Goal: Task Accomplishment & Management: Complete application form

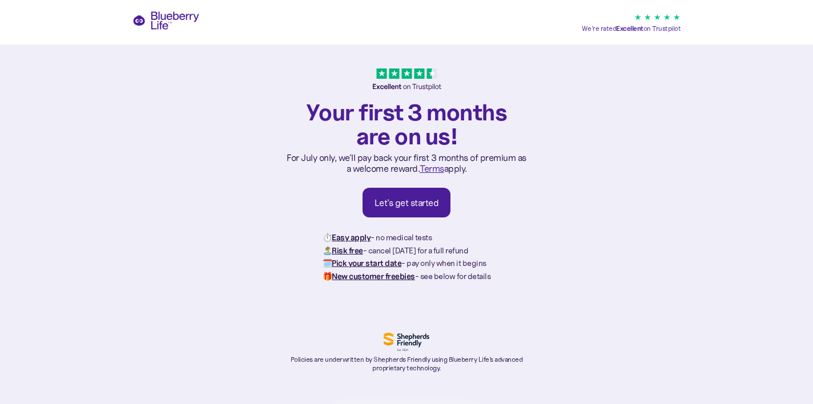
scroll to position [1, 0]
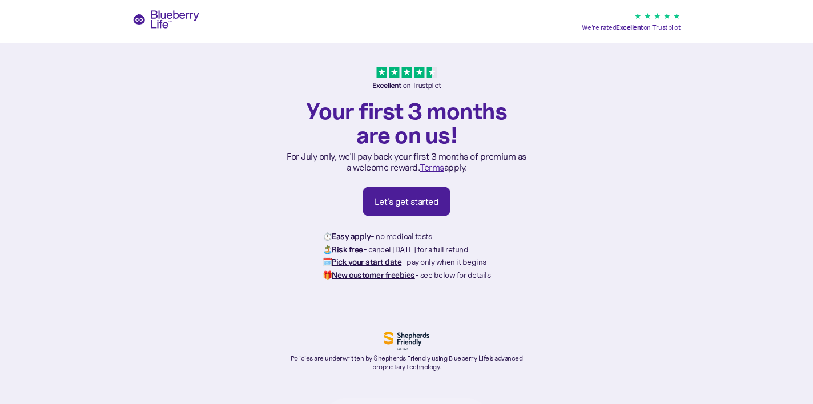
click at [401, 207] on div "Let's get started" at bounding box center [407, 201] width 65 height 11
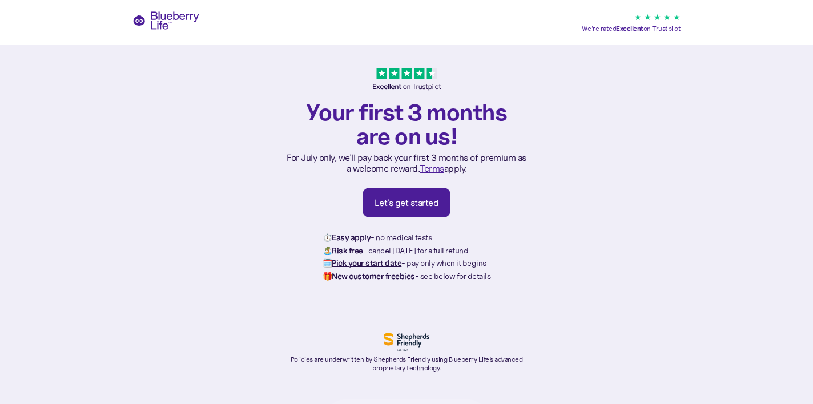
scroll to position [1, 0]
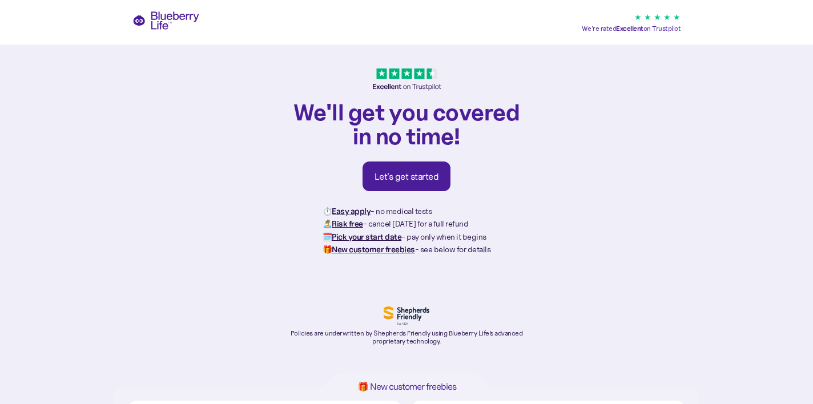
click at [416, 176] on div "Let's get started" at bounding box center [407, 176] width 65 height 11
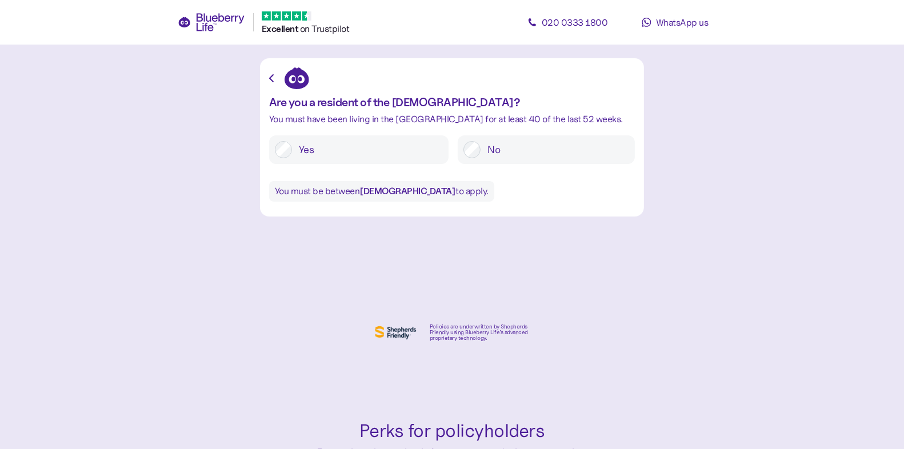
scroll to position [84, 0]
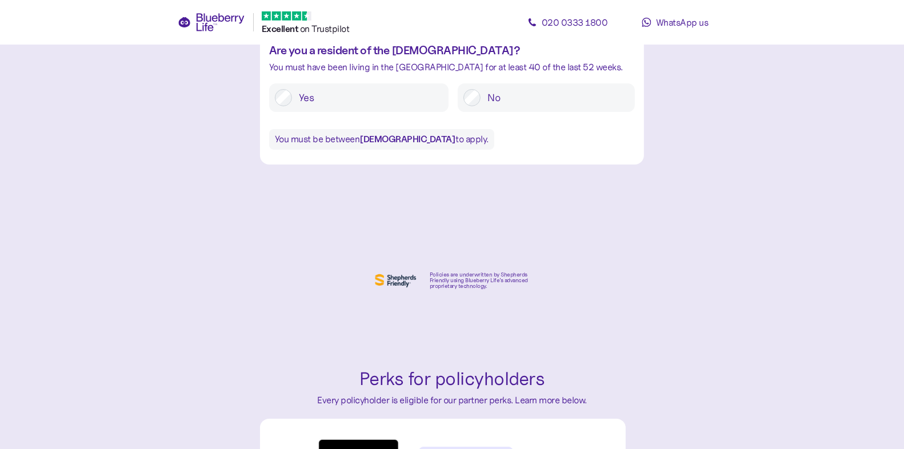
click at [360, 97] on label "Yes" at bounding box center [367, 97] width 151 height 17
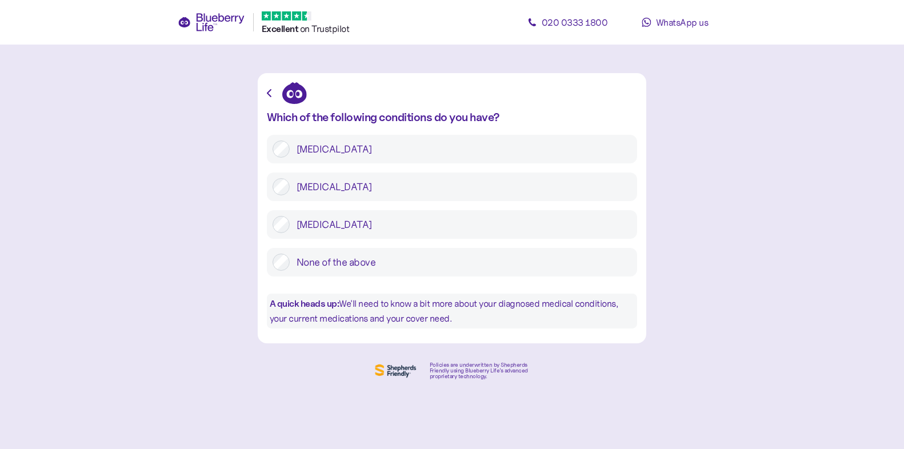
scroll to position [0, 0]
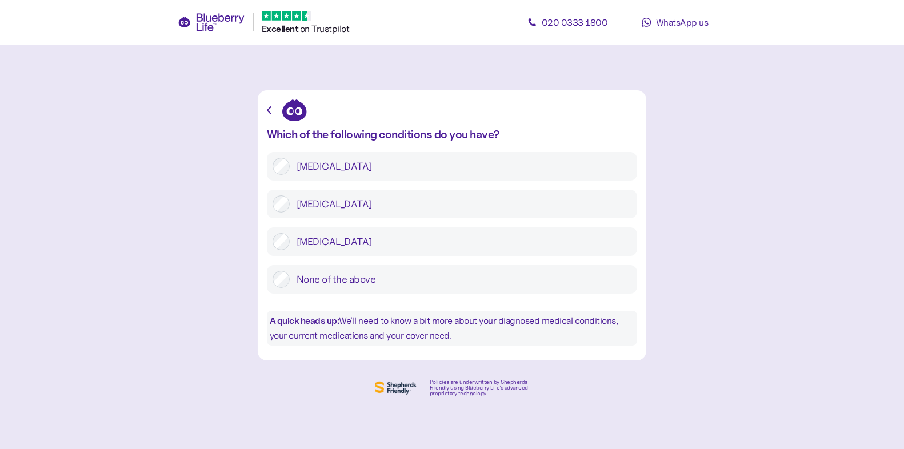
click at [350, 163] on label "Type 1 diabetes" at bounding box center [461, 166] width 342 height 17
